Goal: Task Accomplishment & Management: Complete application form

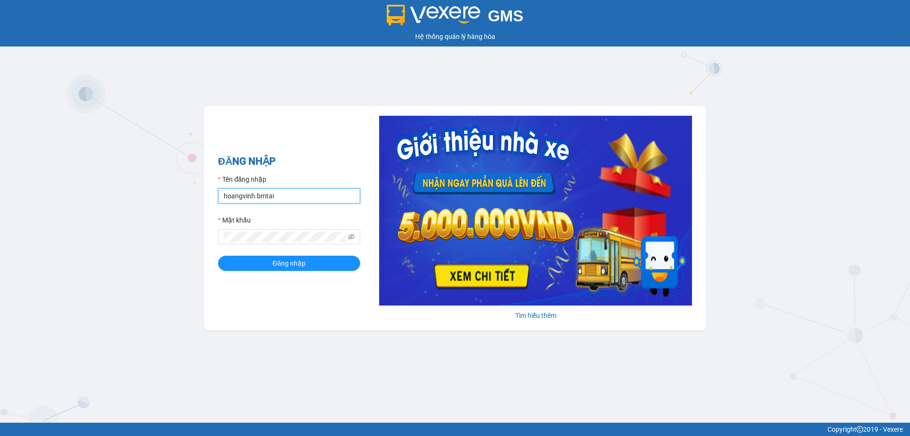
click at [296, 201] on input "hoangvinh.bmtai" at bounding box center [289, 195] width 142 height 15
type input "thuy.bmtai"
click at [285, 262] on span "Đăng nhập" at bounding box center [289, 263] width 33 height 10
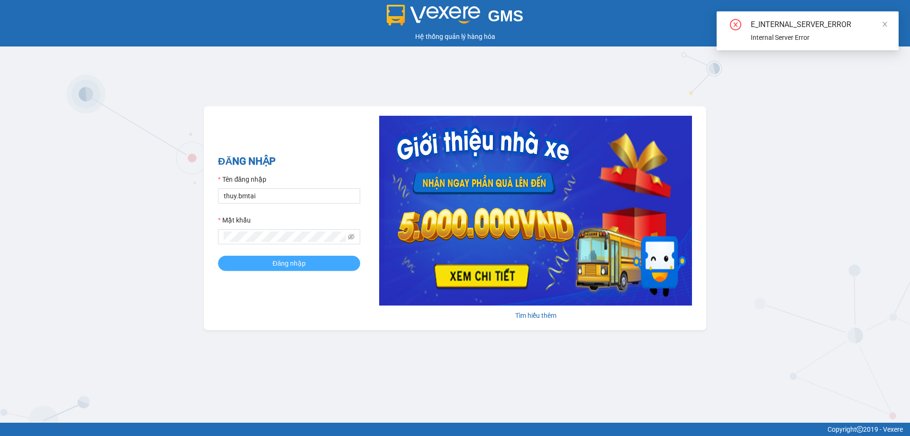
click at [301, 260] on span "Đăng nhập" at bounding box center [289, 263] width 33 height 10
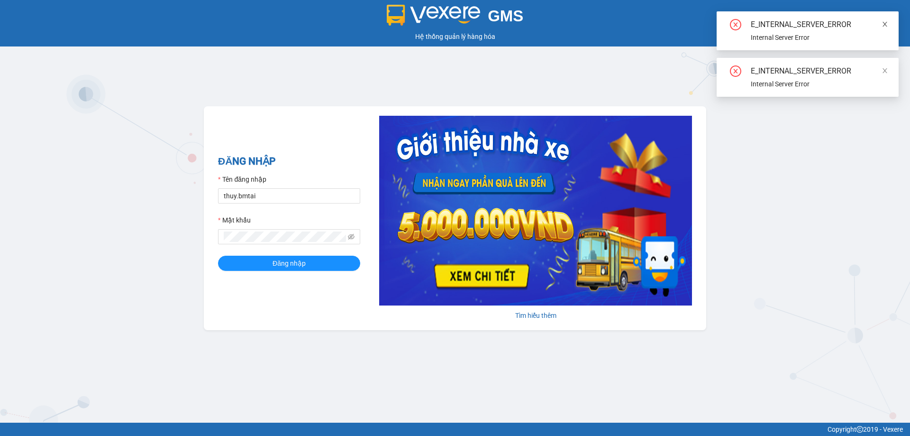
click at [882, 23] on icon "close" at bounding box center [885, 24] width 7 height 7
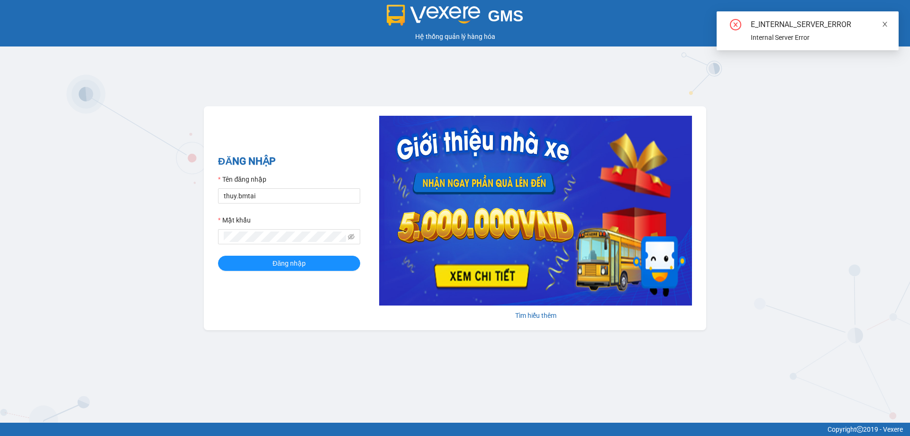
click at [887, 25] on icon "close" at bounding box center [885, 24] width 7 height 7
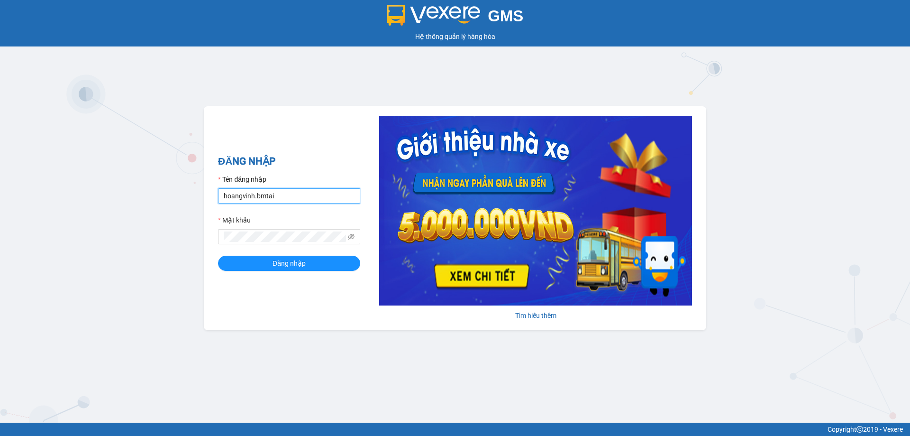
click at [291, 196] on input "hoangvinh.bmtai" at bounding box center [289, 195] width 142 height 15
type input "thuy.bmtai"
click at [293, 265] on span "Đăng nhập" at bounding box center [289, 263] width 33 height 10
click at [302, 264] on span "Đăng nhập" at bounding box center [289, 263] width 33 height 10
click at [314, 259] on button "Đăng nhập" at bounding box center [289, 262] width 142 height 15
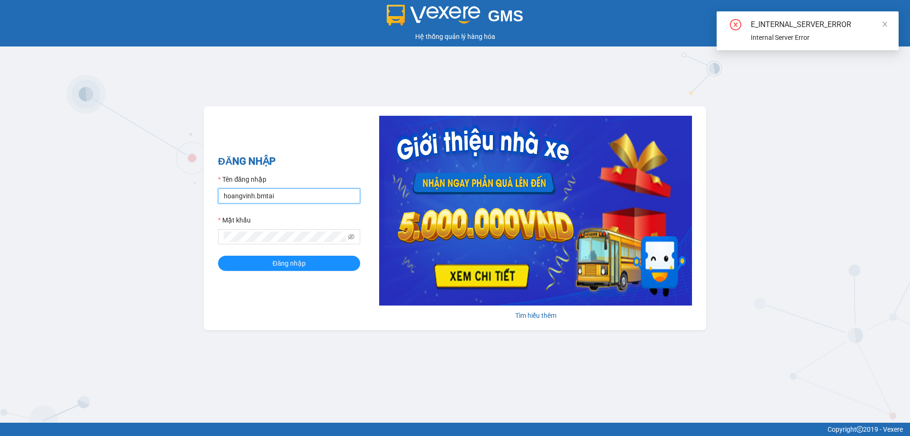
click at [305, 194] on input "hoangvinh.bmtai" at bounding box center [289, 195] width 142 height 15
type input "thuy.bmtai"
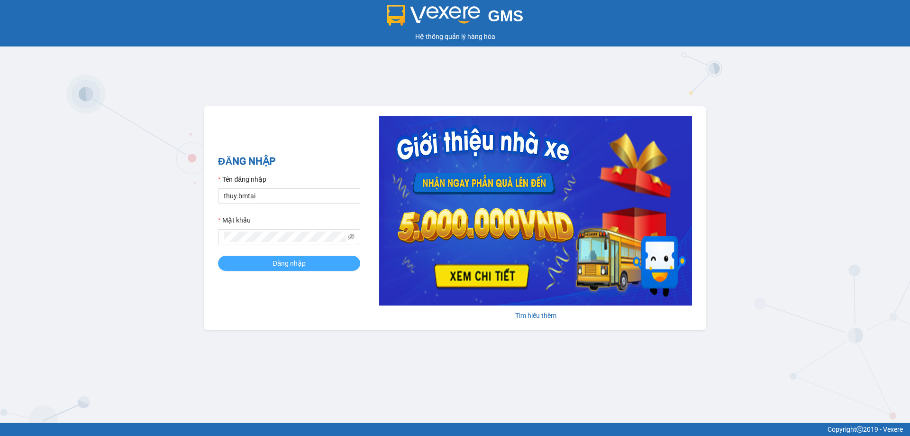
click at [275, 265] on span "Đăng nhập" at bounding box center [289, 263] width 33 height 10
click at [298, 203] on input "hoangvinh.bmtai" at bounding box center [289, 195] width 142 height 15
type input "thuy.bmtai"
click at [306, 260] on button "Đăng nhập" at bounding box center [289, 262] width 142 height 15
drag, startPoint x: 291, startPoint y: 193, endPoint x: 296, endPoint y: 202, distance: 10.6
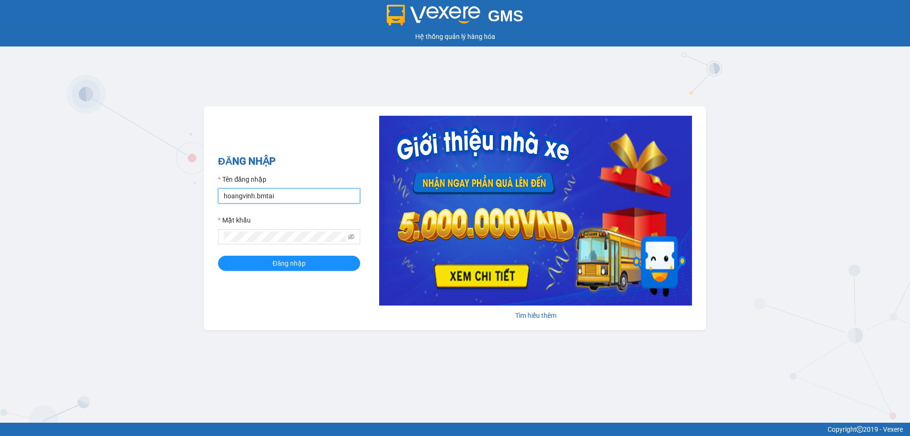
click at [291, 193] on input "hoangvinh.bmtai" at bounding box center [289, 195] width 142 height 15
type input "thuy.bmtai"
click at [298, 264] on span "Đăng nhập" at bounding box center [289, 263] width 33 height 10
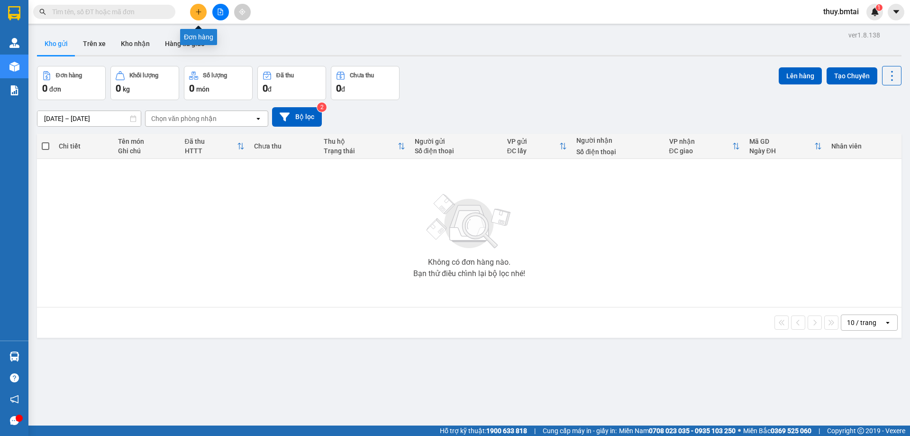
click at [197, 9] on icon "plus" at bounding box center [198, 12] width 7 height 7
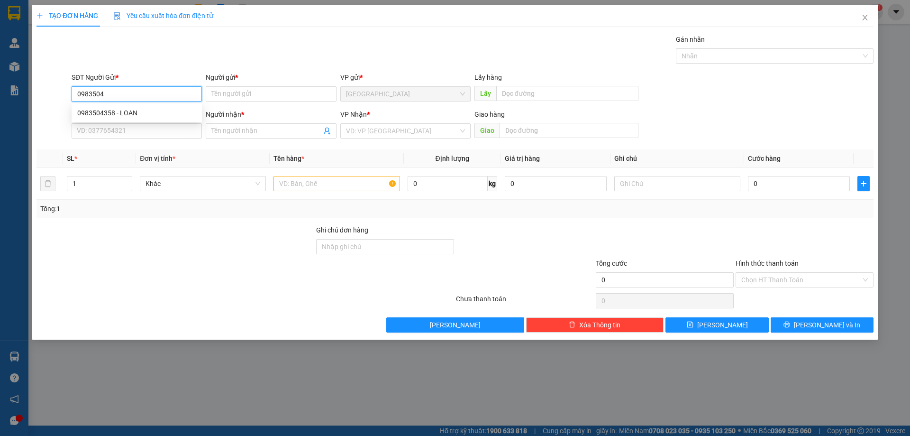
click at [171, 109] on div "0983504358 - LOAN" at bounding box center [136, 113] width 119 height 10
type input "0983504358"
type input "LOAN"
type input "0916709139"
type input "CHỊ MAI"
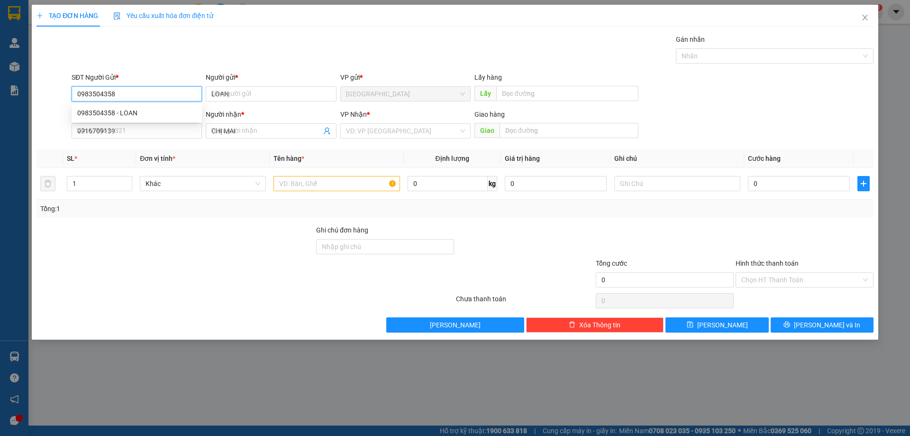
type input "30.000"
type input "0983504358"
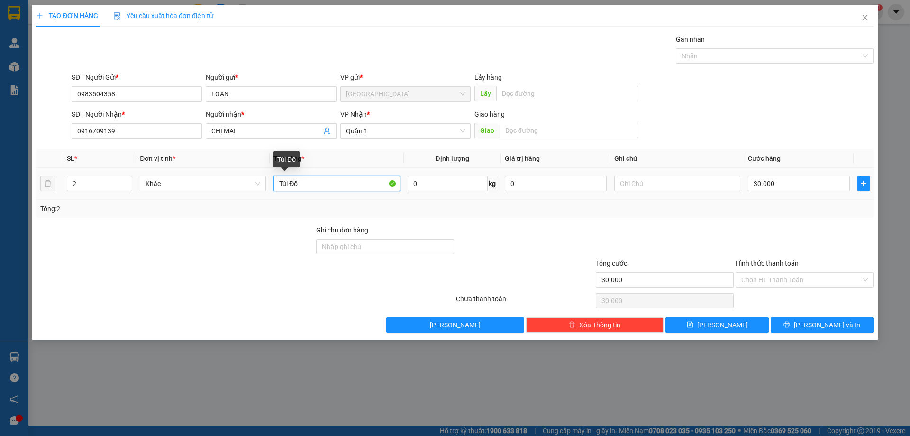
click at [321, 186] on input "Túi Đồ" at bounding box center [336, 183] width 126 height 15
type input "T"
type input "1 thùng quần áo"
drag, startPoint x: 532, startPoint y: 241, endPoint x: 620, endPoint y: 222, distance: 90.2
click at [532, 242] on div at bounding box center [525, 241] width 140 height 33
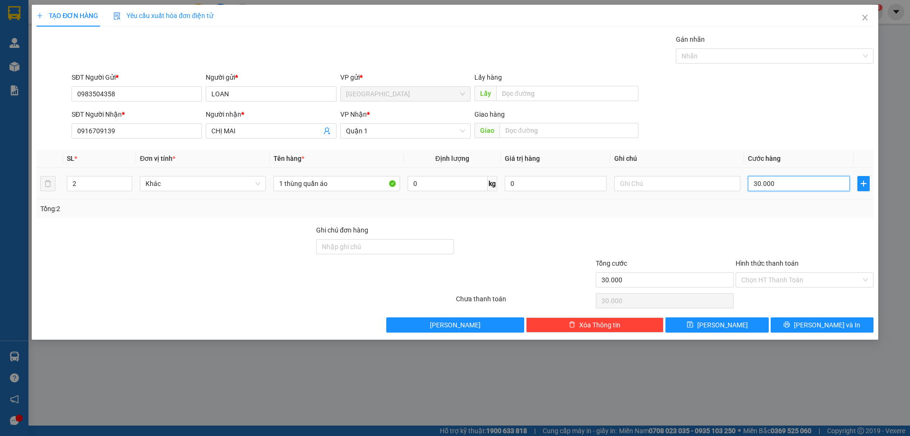
click at [784, 186] on input "30.000" at bounding box center [799, 183] width 102 height 15
type input "0"
type input "4"
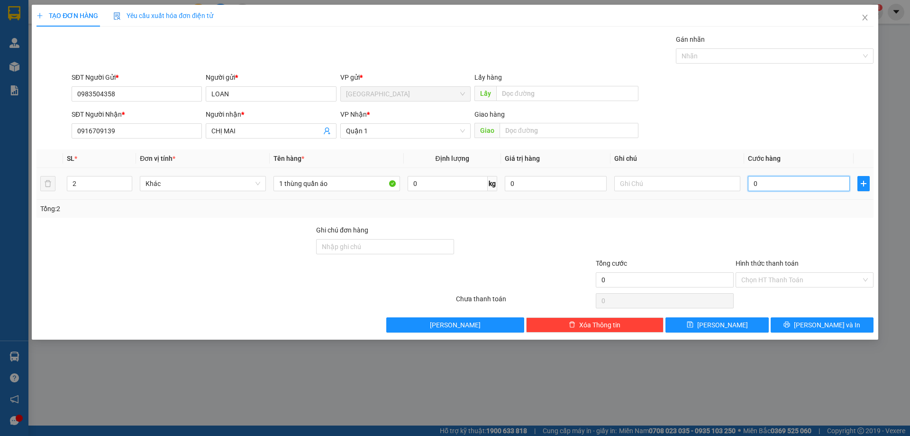
type input "4"
type input "004"
type input "40"
type input "0.040"
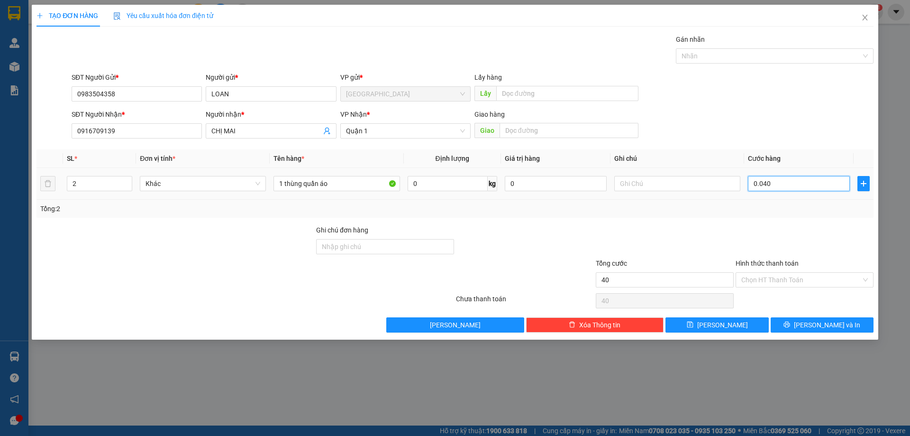
type input "4"
type input "004"
type input "0"
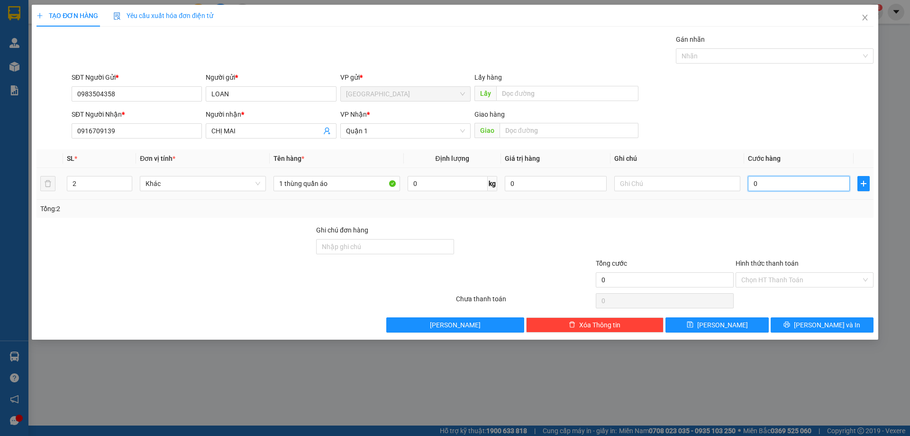
type input "0"
drag, startPoint x: 782, startPoint y: 187, endPoint x: 749, endPoint y: 190, distance: 32.8
click at [749, 190] on input "0" at bounding box center [799, 183] width 102 height 15
type input "4"
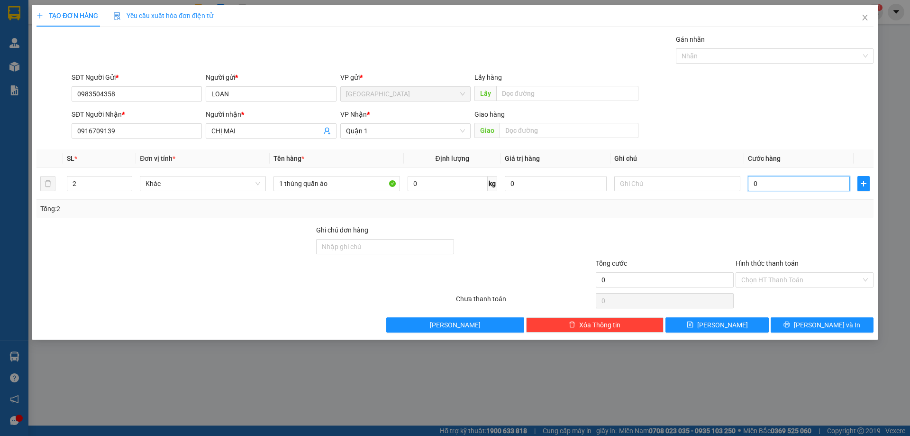
type input "4"
type input "40"
type input "040"
type input "40.000"
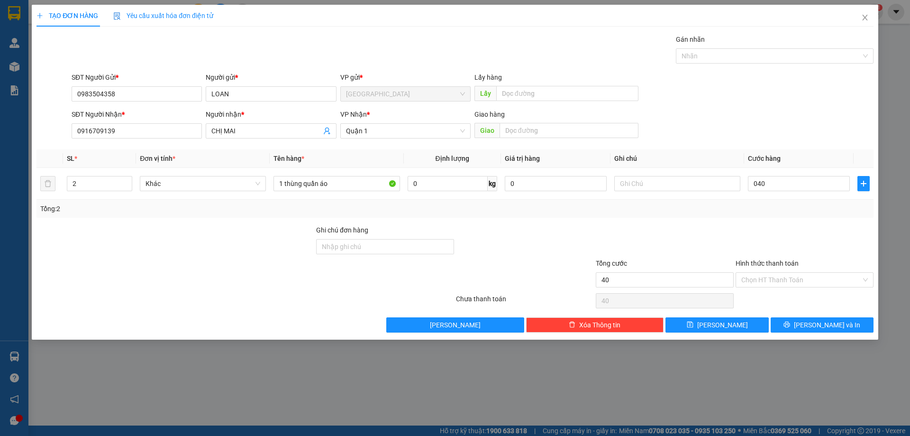
type input "40.000"
click at [755, 228] on div at bounding box center [805, 241] width 140 height 33
click at [777, 282] on input "Hình thức thanh toán" at bounding box center [801, 280] width 120 height 14
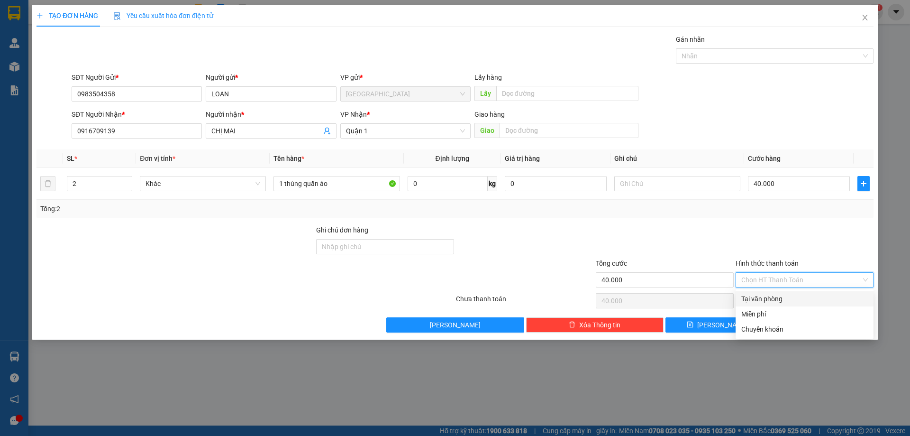
click at [782, 296] on div "Tại văn phòng" at bounding box center [804, 298] width 127 height 10
type input "0"
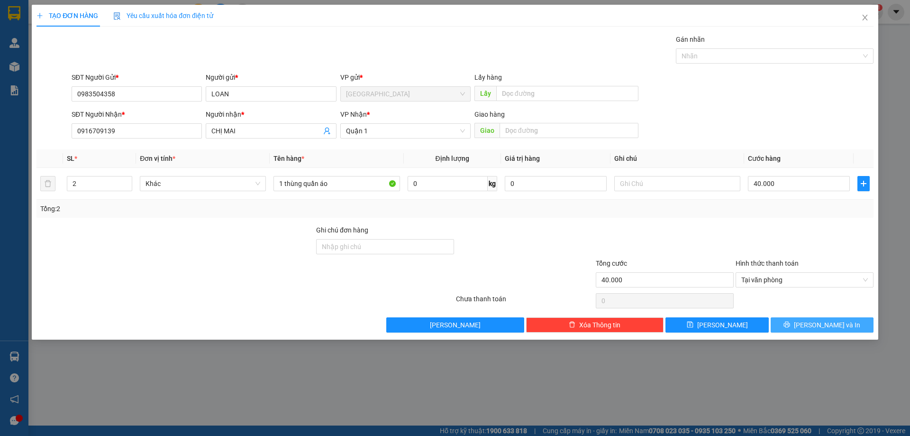
click at [819, 323] on span "[PERSON_NAME] và In" at bounding box center [827, 324] width 66 height 10
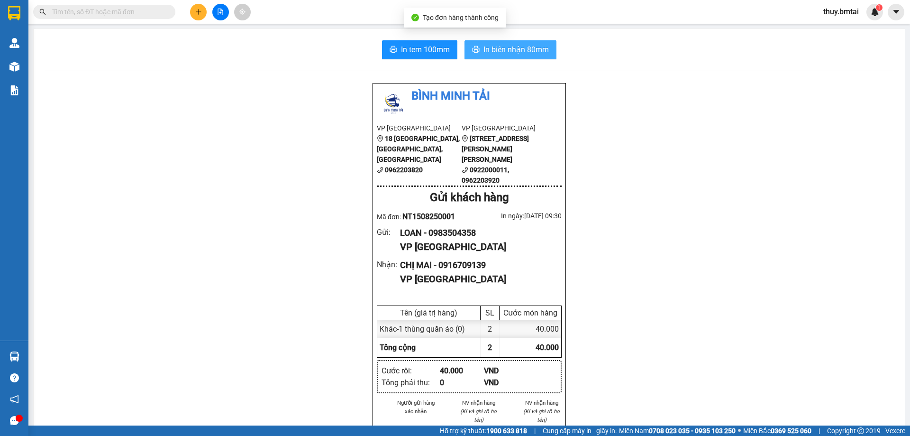
click at [495, 44] on span "In biên nhận 80mm" at bounding box center [515, 50] width 65 height 12
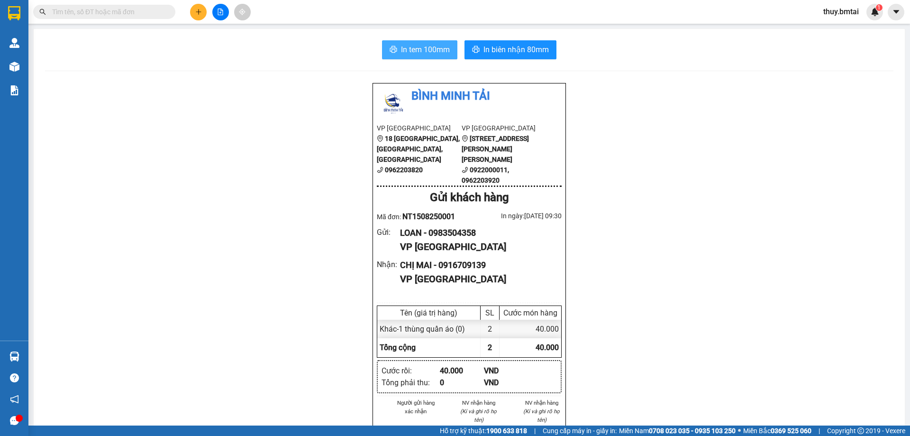
click at [420, 50] on span "In tem 100mm" at bounding box center [425, 50] width 49 height 12
